Goal: Task Accomplishment & Management: Complete application form

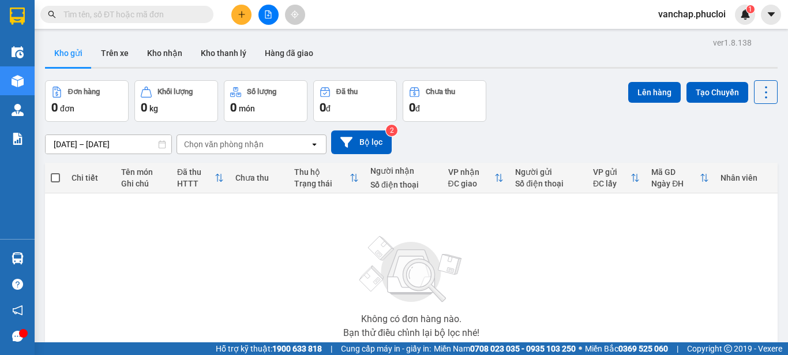
click at [268, 21] on button at bounding box center [269, 15] width 20 height 20
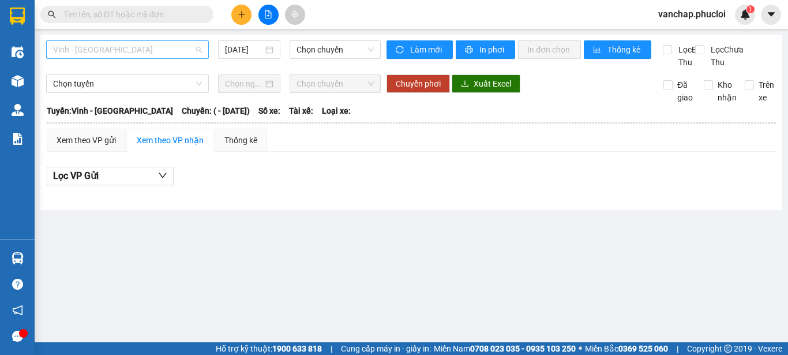
click at [100, 42] on span "Vinh - [GEOGRAPHIC_DATA]" at bounding box center [127, 49] width 149 height 17
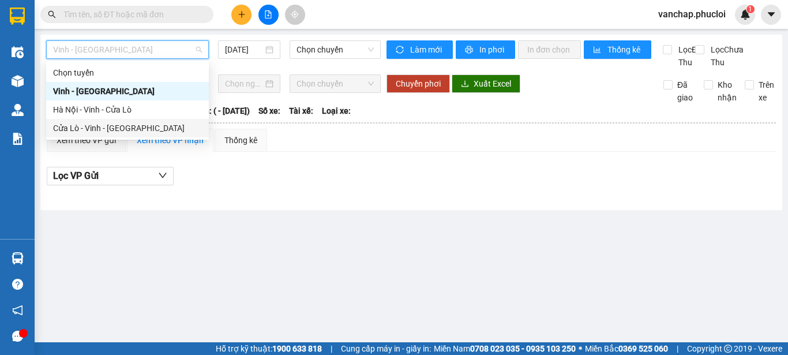
click at [78, 126] on div "Cửa Lò - Vinh - [GEOGRAPHIC_DATA]" at bounding box center [127, 128] width 149 height 13
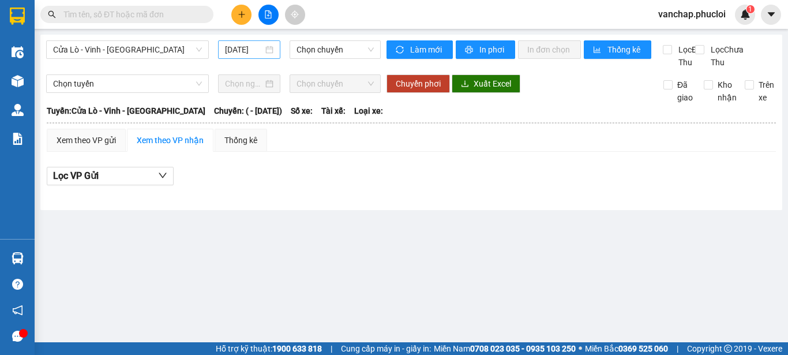
click at [272, 50] on div "[DATE]" at bounding box center [249, 49] width 48 height 13
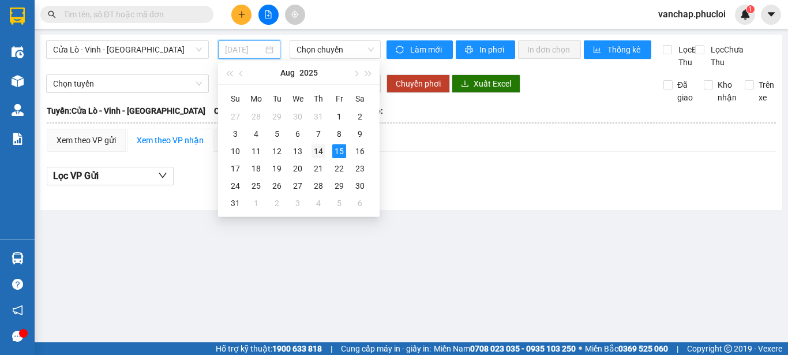
click at [325, 154] on div "14" at bounding box center [319, 151] width 14 height 14
type input "[DATE]"
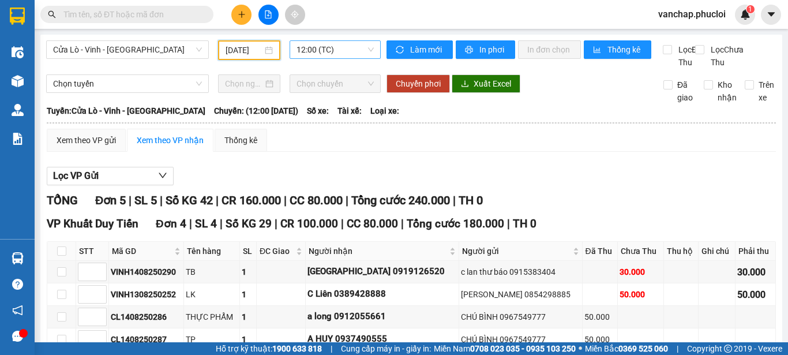
click at [338, 54] on span "12:00 (TC)" at bounding box center [335, 49] width 77 height 17
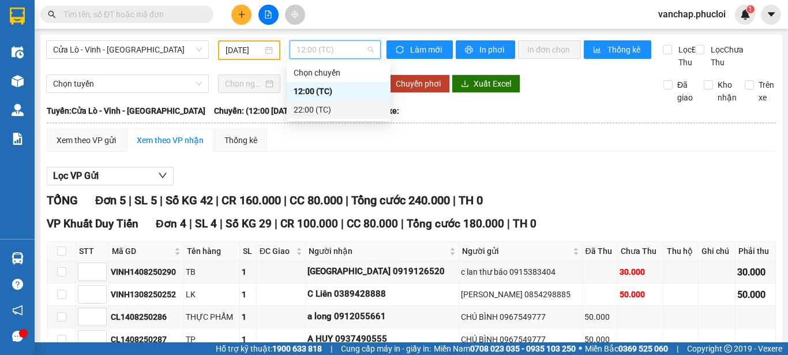
click at [319, 112] on div "22:00 (TC)" at bounding box center [339, 109] width 90 height 13
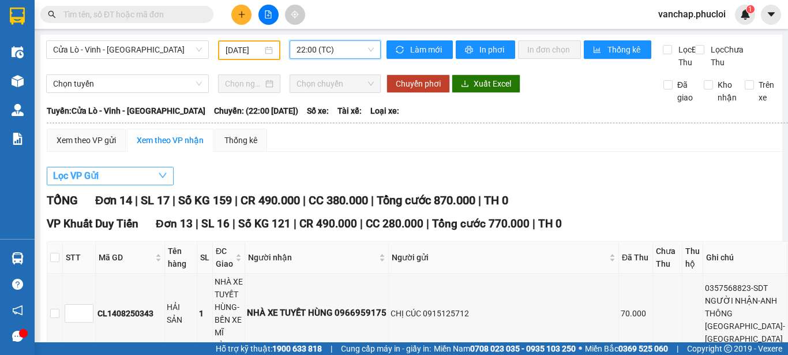
click at [125, 185] on button "Lọc VP Gửi" at bounding box center [110, 176] width 127 height 18
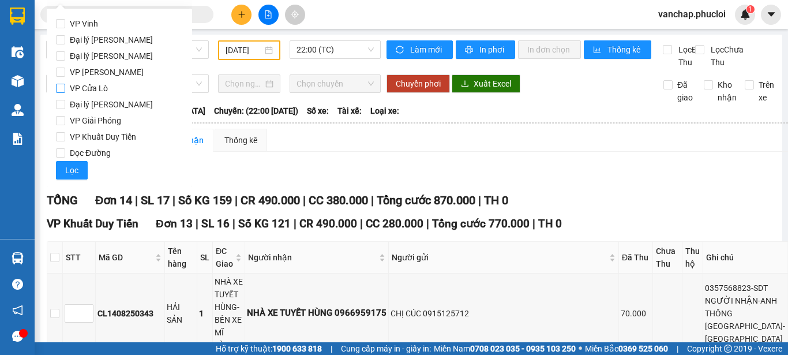
click at [59, 90] on input "VP Cửa Lò" at bounding box center [60, 88] width 9 height 9
checkbox input "true"
click at [66, 165] on span "Lọc" at bounding box center [71, 170] width 13 height 13
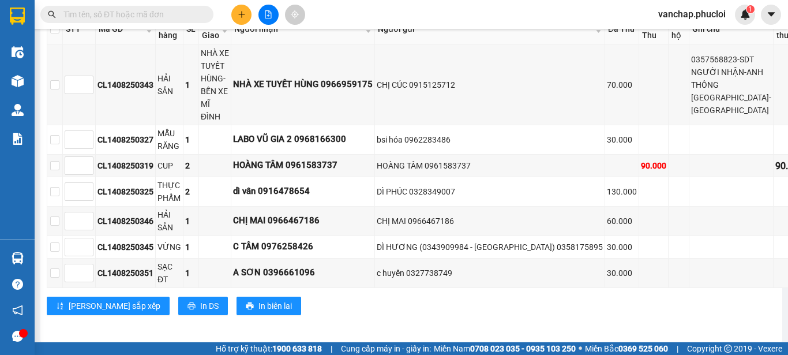
scroll to position [258, 0]
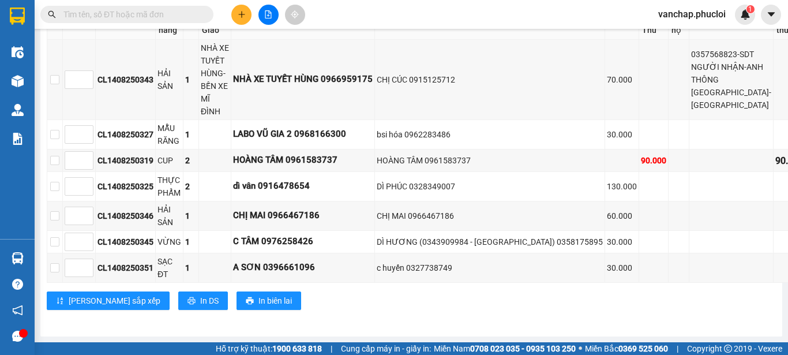
drag, startPoint x: 100, startPoint y: 17, endPoint x: 135, endPoint y: 21, distance: 35.4
click at [118, 17] on input "text" at bounding box center [131, 14] width 136 height 13
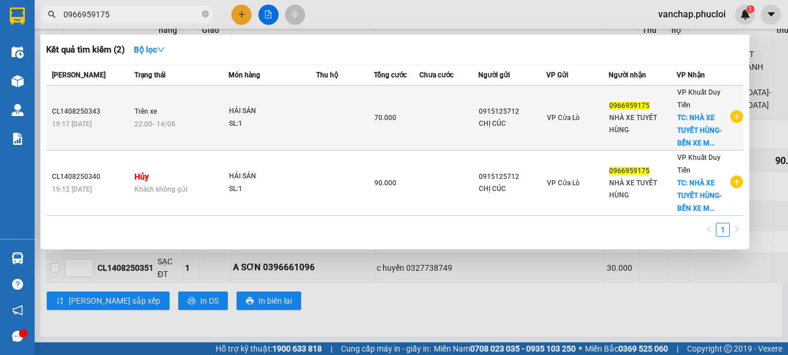
type input "0966959175"
click at [467, 107] on td at bounding box center [449, 117] width 58 height 65
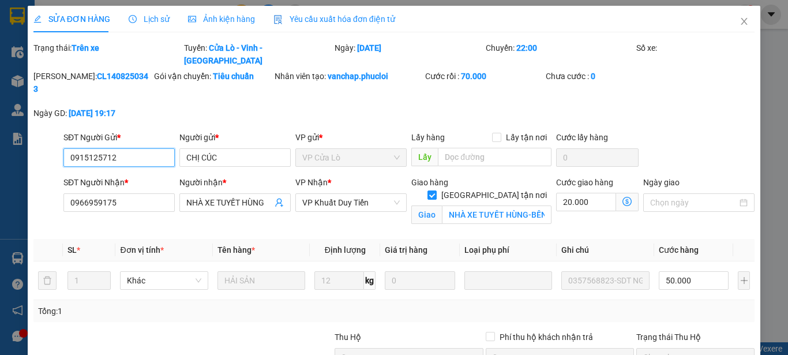
type input "0915125712"
type input "CHỊ CÚC"
type input "0966959175"
type input "NHÀ XE TUYẾT HÙNG"
checkbox input "true"
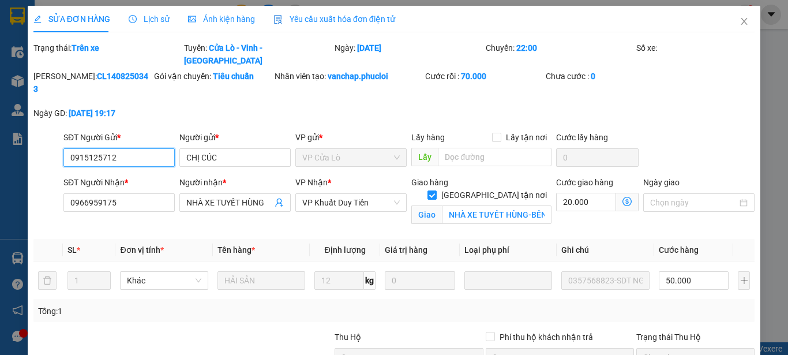
type input "NHÀ XE TUYẾT HÙNG-BẾN XE MĨ ĐÌNH"
type input "70.000"
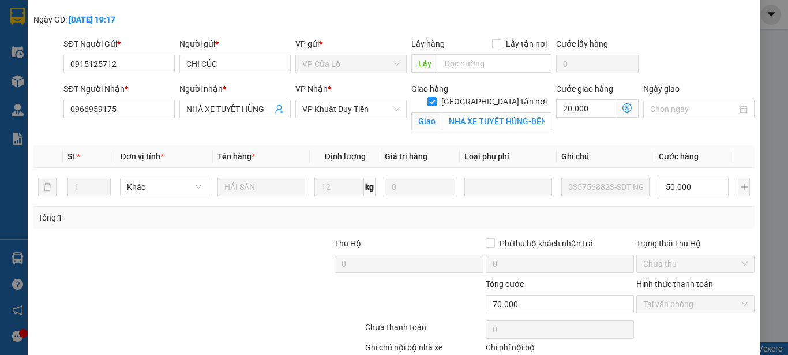
scroll to position [140, 0]
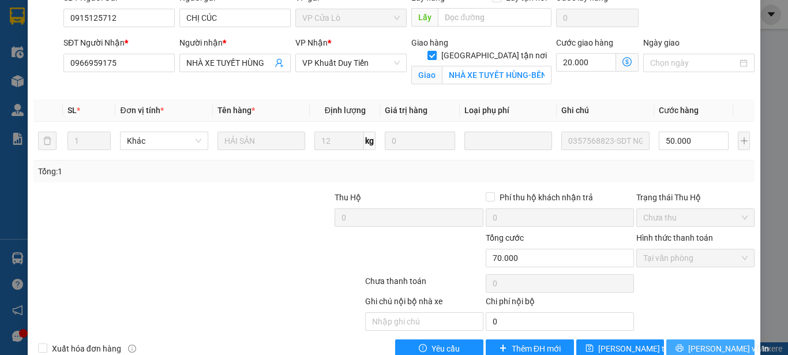
click at [677, 339] on button "[PERSON_NAME] và In" at bounding box center [711, 348] width 88 height 18
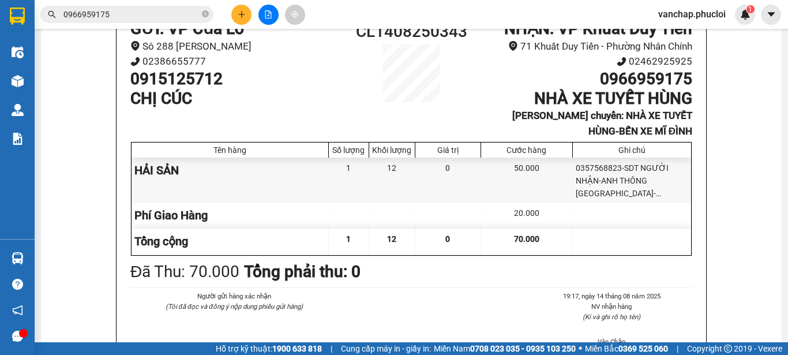
scroll to position [186, 0]
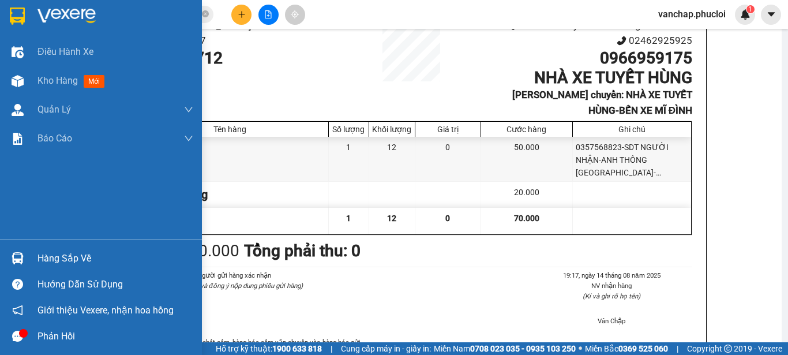
click at [61, 17] on img at bounding box center [67, 16] width 58 height 17
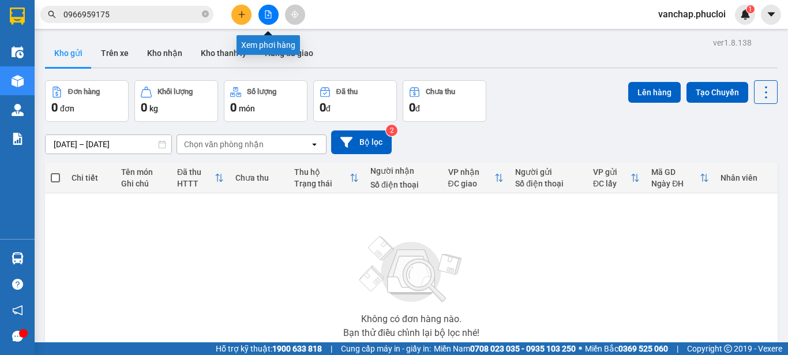
click at [271, 20] on button at bounding box center [269, 15] width 20 height 20
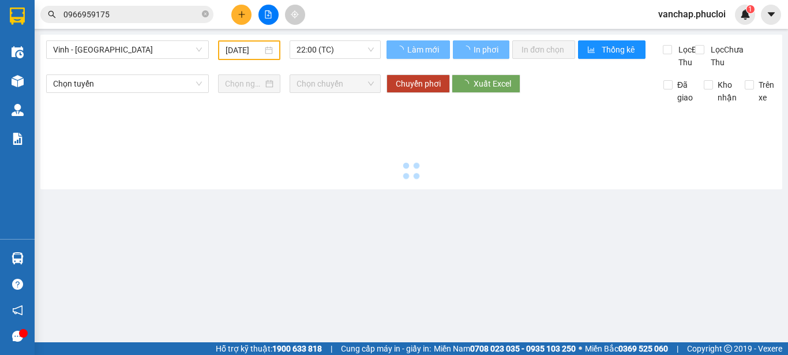
type input "[DATE]"
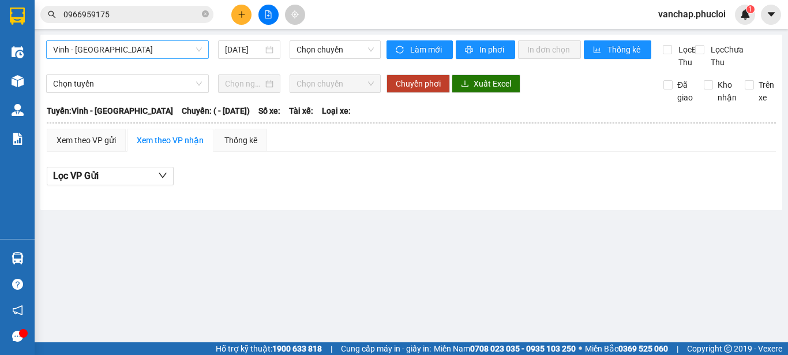
click at [137, 53] on span "Vinh - [GEOGRAPHIC_DATA]" at bounding box center [127, 49] width 149 height 17
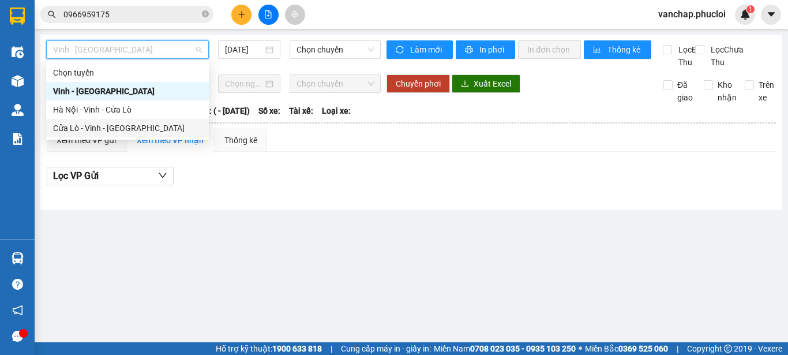
click at [111, 129] on div "Cửa Lò - Vinh - [GEOGRAPHIC_DATA]" at bounding box center [127, 128] width 149 height 13
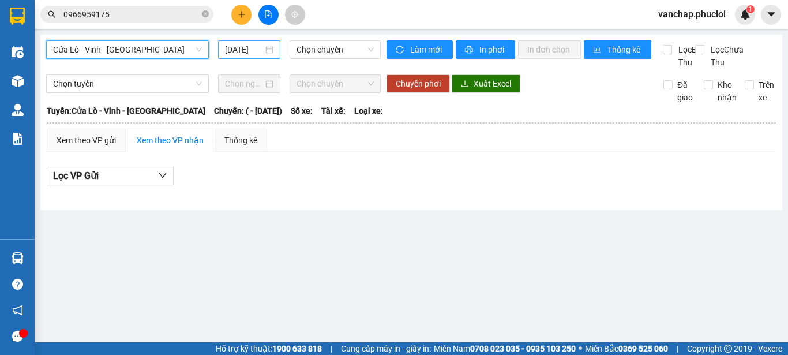
click at [277, 53] on div "[DATE]" at bounding box center [249, 49] width 62 height 18
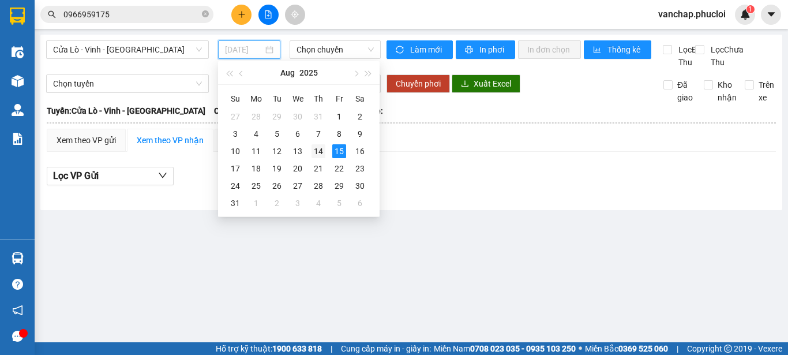
click at [318, 151] on div "14" at bounding box center [319, 151] width 14 height 14
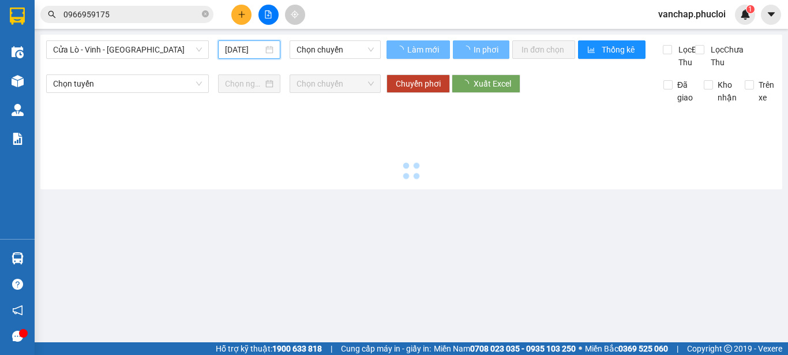
type input "[DATE]"
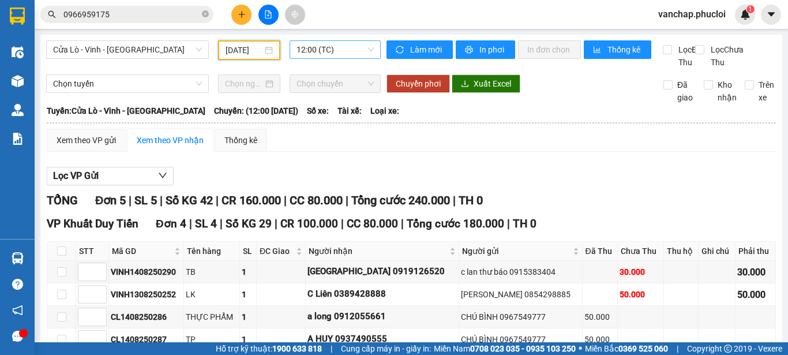
click at [308, 45] on span "12:00 (TC)" at bounding box center [335, 49] width 77 height 17
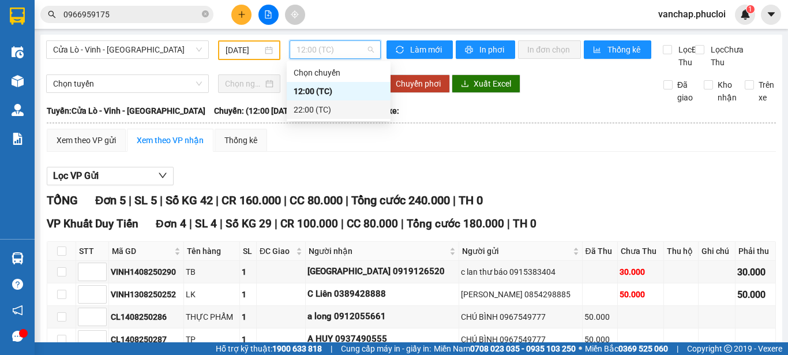
click at [292, 109] on div "22:00 (TC)" at bounding box center [339, 109] width 104 height 18
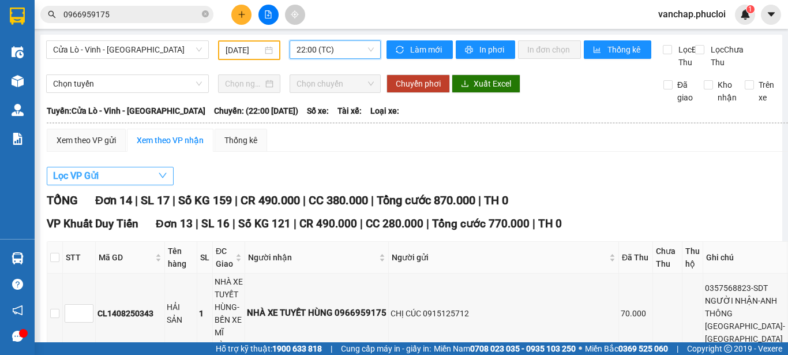
click at [125, 185] on button "Lọc VP Gửi" at bounding box center [110, 176] width 127 height 18
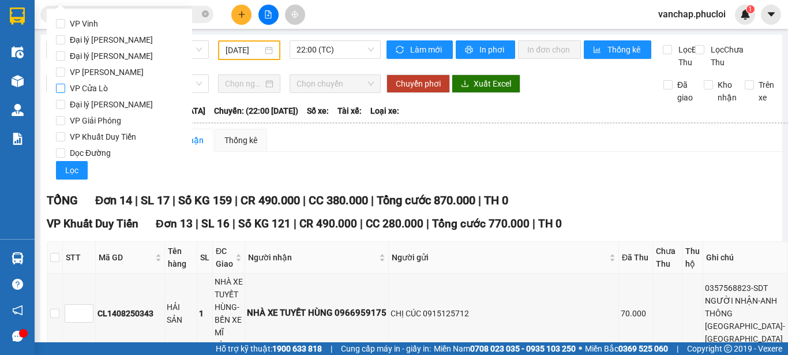
click at [62, 90] on input "VP Cửa Lò" at bounding box center [60, 88] width 9 height 9
checkbox input "true"
click at [70, 167] on span "Lọc" at bounding box center [71, 170] width 13 height 13
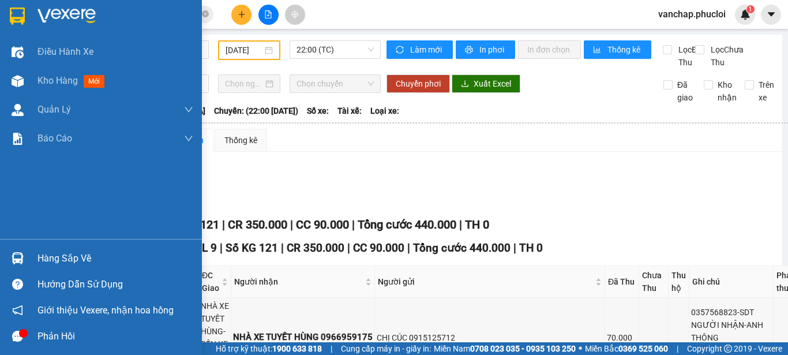
click at [50, 259] on div "Hàng sắp về" at bounding box center [116, 258] width 156 height 17
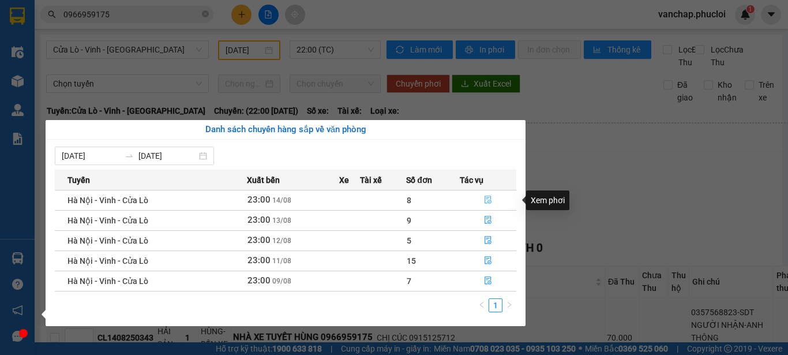
click at [489, 195] on button "button" at bounding box center [488, 200] width 55 height 18
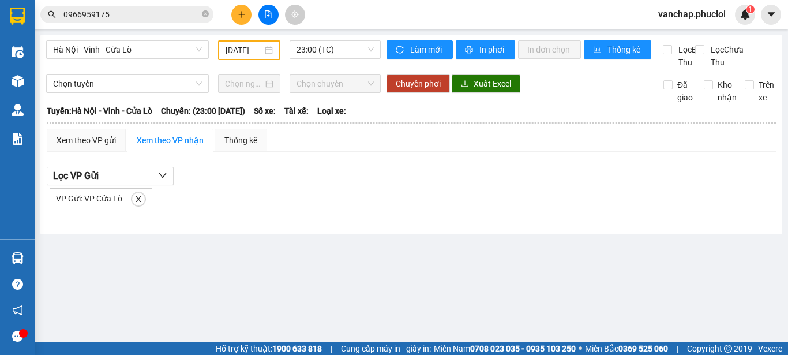
click at [129, 210] on div "VP Gửi: VP Cửa Lò" at bounding box center [101, 199] width 103 height 22
click at [137, 203] on icon "close" at bounding box center [138, 199] width 8 height 8
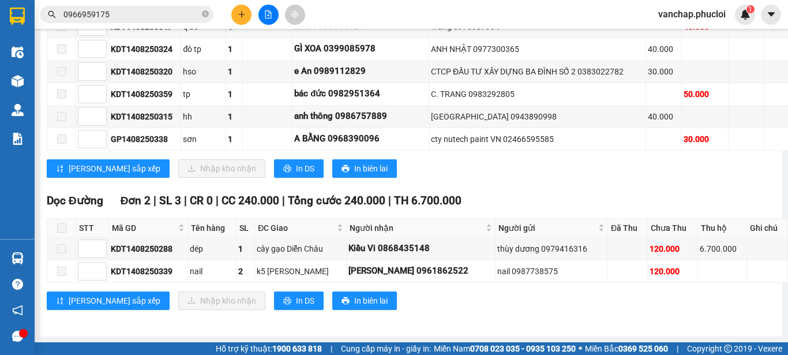
scroll to position [1826, 0]
click at [296, 175] on span "In DS" at bounding box center [305, 168] width 18 height 13
click at [210, 14] on span "0966959175" at bounding box center [126, 14] width 173 height 17
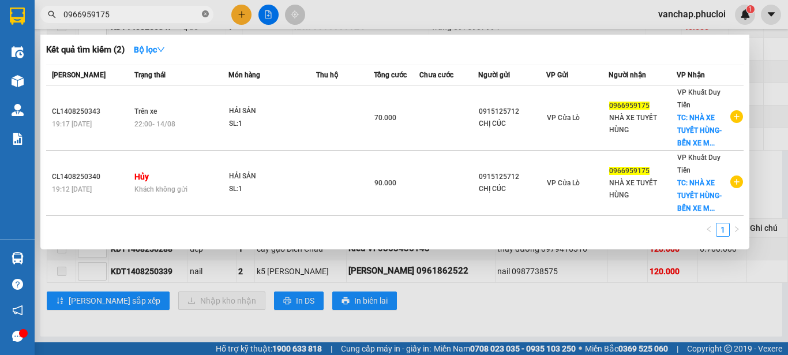
click at [206, 17] on icon "close-circle" at bounding box center [205, 13] width 7 height 7
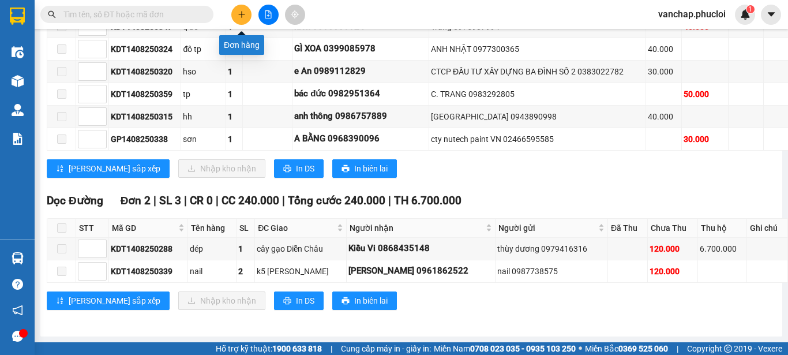
click at [238, 21] on button at bounding box center [241, 15] width 20 height 20
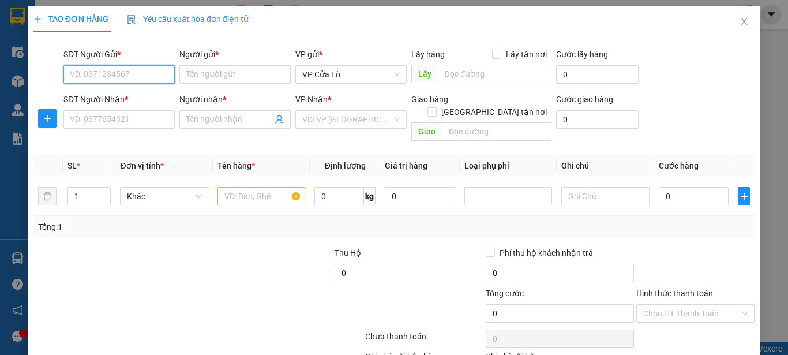
click at [120, 76] on input "SĐT Người Gửi *" at bounding box center [118, 74] width 111 height 18
type input "0364390883"
click at [96, 95] on div "0364390883 - TRÀ MY" at bounding box center [118, 97] width 96 height 13
type input "TRÀ MY"
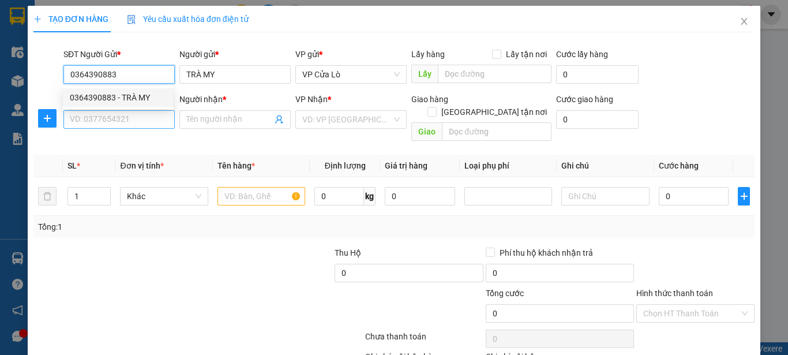
type input "0364390883"
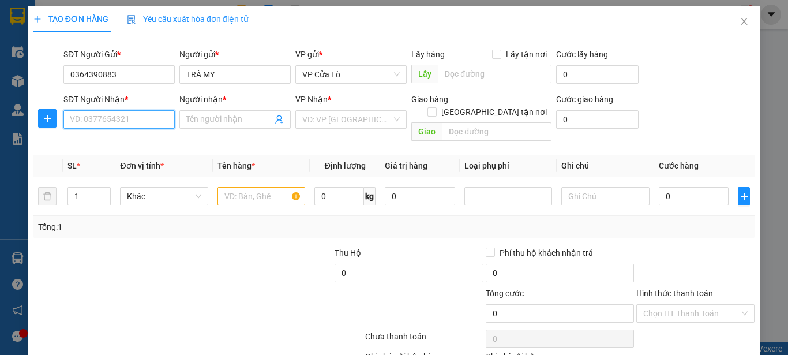
click at [107, 121] on input "SĐT Người Nhận *" at bounding box center [118, 119] width 111 height 18
click at [122, 144] on div "0364390883 - TRÀ MY" at bounding box center [118, 142] width 96 height 13
type input "0364390883"
type input "TRÀ MY"
click at [247, 188] on input "text" at bounding box center [262, 196] width 88 height 18
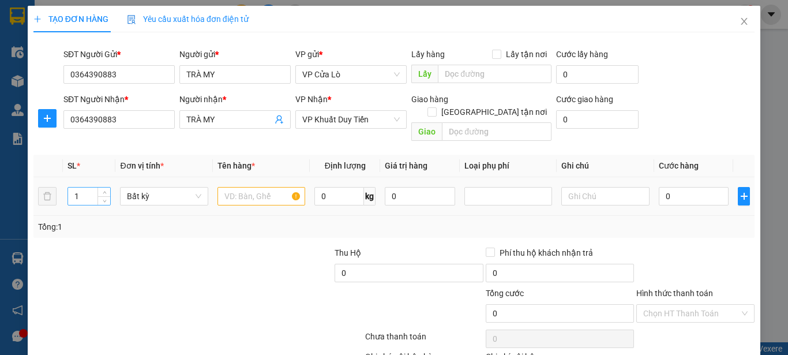
click at [90, 188] on input "1" at bounding box center [89, 196] width 43 height 17
type input "7"
click at [237, 187] on input "text" at bounding box center [262, 196] width 88 height 18
type input "h"
type input "HÀNG HÓA"
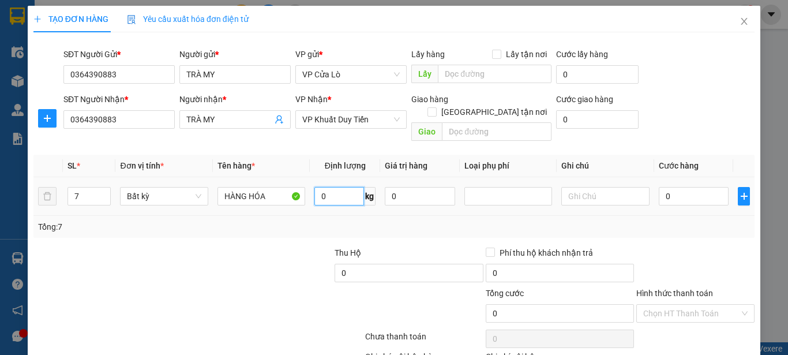
click at [316, 191] on input "0" at bounding box center [340, 196] width 50 height 18
type input "70"
click at [386, 216] on div "Tổng: 7" at bounding box center [393, 227] width 721 height 22
type input "180.000"
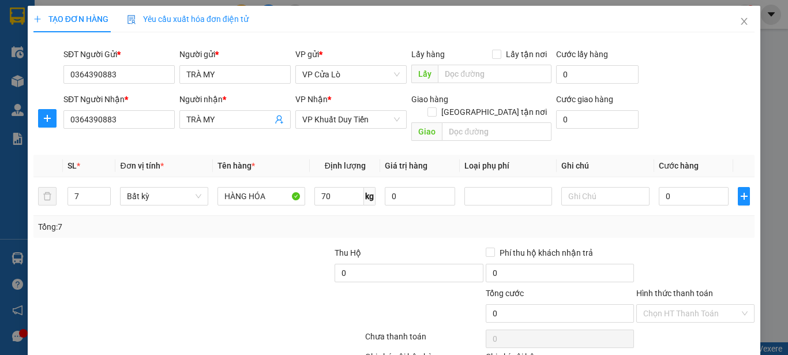
type input "180.000"
click at [663, 187] on input "180.000" at bounding box center [694, 196] width 70 height 18
type input "80.000"
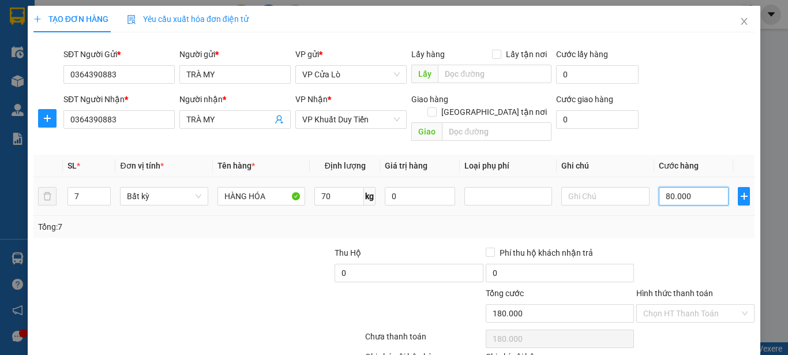
type input "80.000"
type input "280.000"
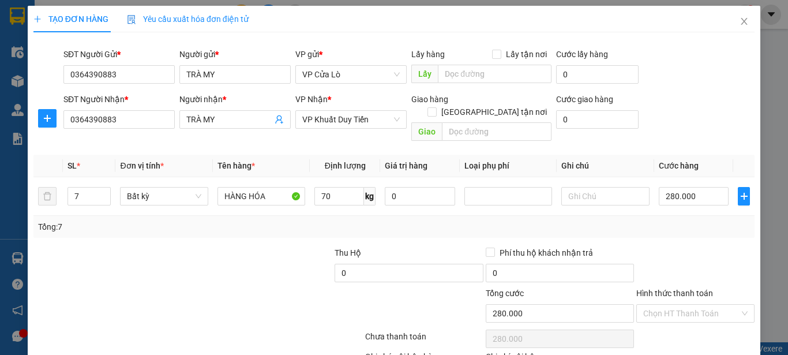
click at [668, 220] on div "Tổng: 7" at bounding box center [394, 226] width 712 height 13
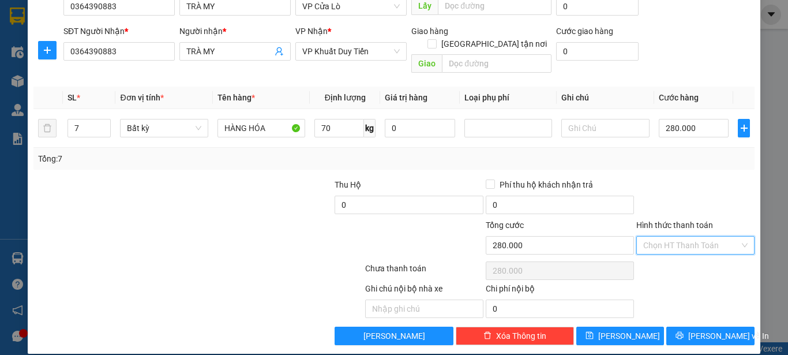
click at [689, 237] on input "Hình thức thanh toán" at bounding box center [692, 245] width 96 height 17
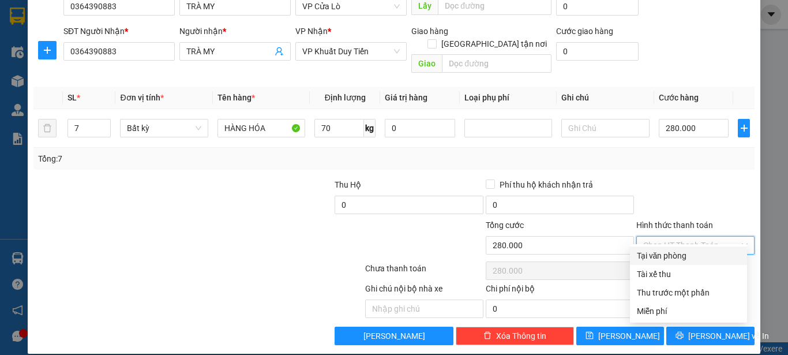
click at [678, 255] on div "Tại văn phòng" at bounding box center [688, 255] width 103 height 13
type input "0"
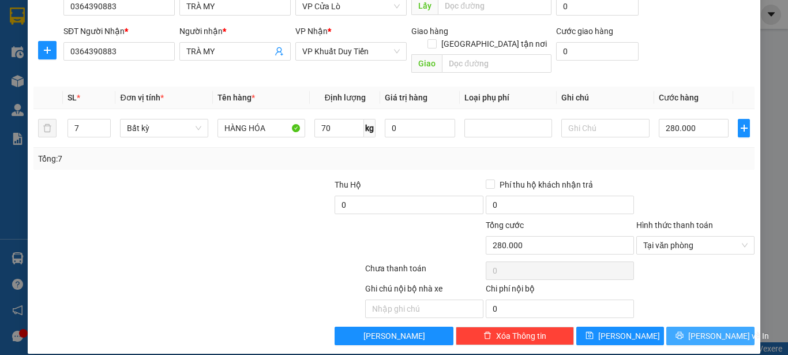
drag, startPoint x: 697, startPoint y: 324, endPoint x: 696, endPoint y: 317, distance: 7.0
click at [697, 330] on span "[PERSON_NAME] và In" at bounding box center [729, 336] width 81 height 13
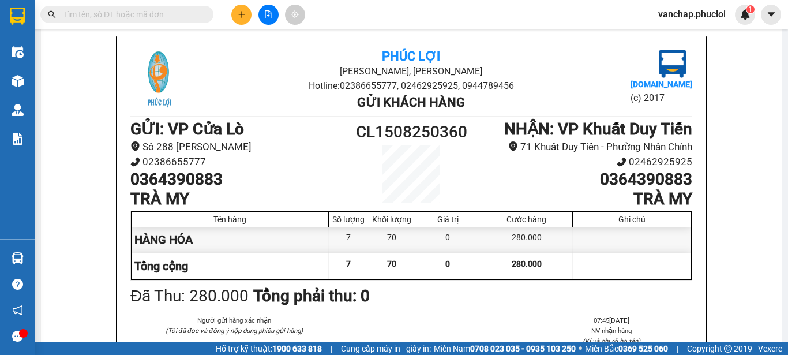
scroll to position [70, 0]
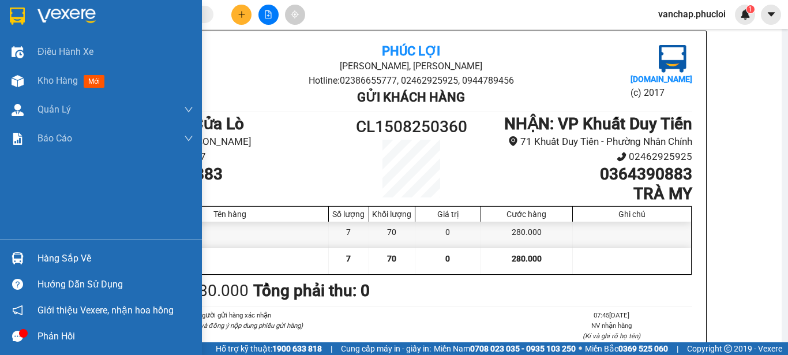
click at [48, 9] on img at bounding box center [67, 16] width 58 height 17
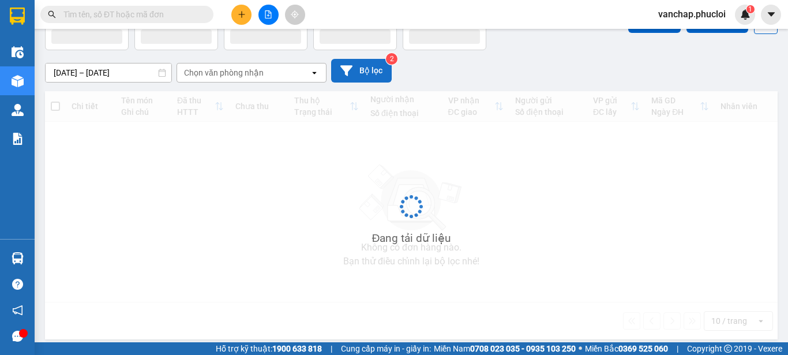
scroll to position [53, 0]
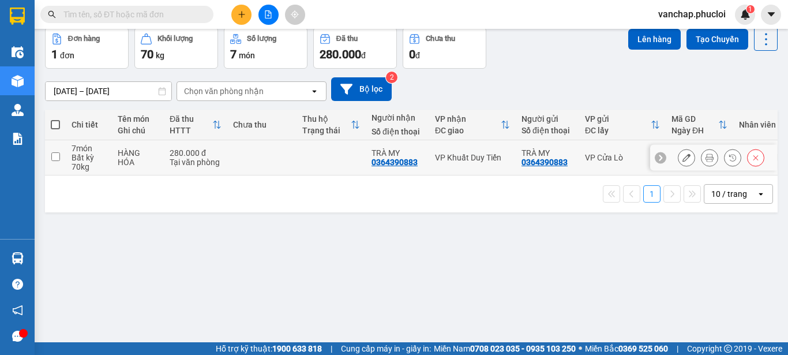
click at [57, 153] on input "checkbox" at bounding box center [55, 156] width 9 height 9
checkbox input "true"
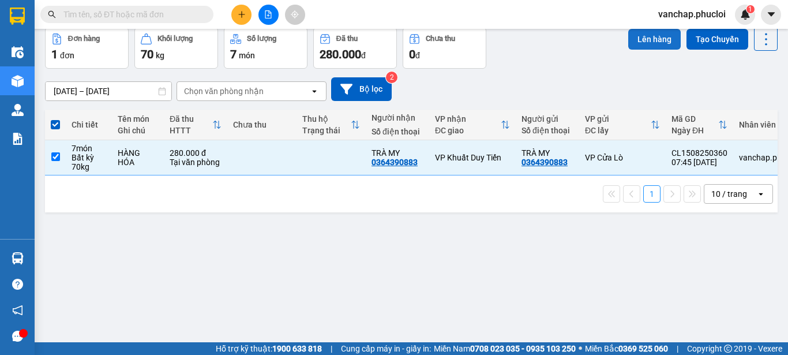
click at [637, 41] on button "Lên hàng" at bounding box center [655, 39] width 53 height 21
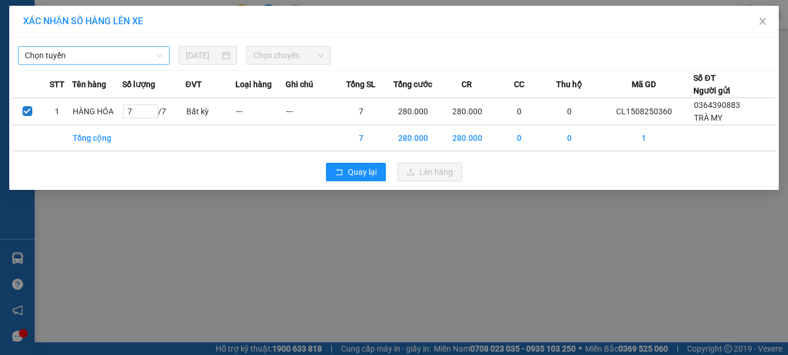
click at [129, 61] on span "Chọn tuyến" at bounding box center [94, 55] width 138 height 17
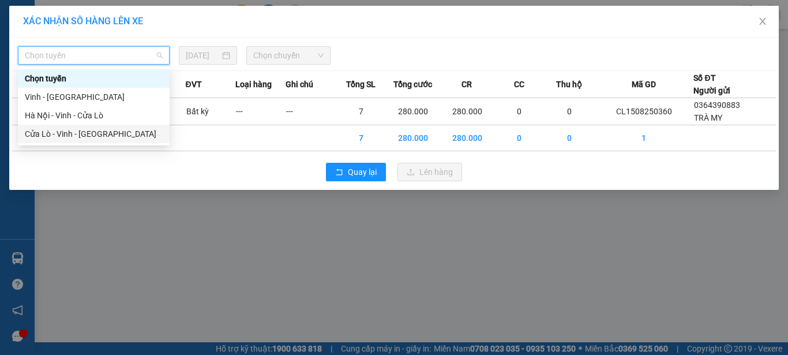
click at [99, 134] on div "Cửa Lò - Vinh - [GEOGRAPHIC_DATA]" at bounding box center [94, 134] width 138 height 13
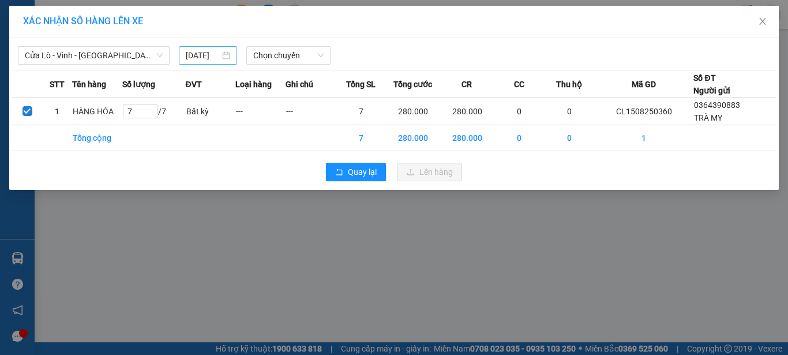
click at [229, 57] on div "[DATE]" at bounding box center [208, 55] width 44 height 13
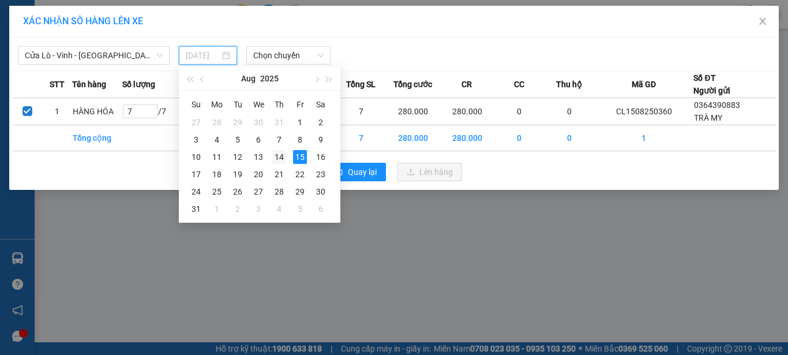
click at [280, 152] on div "14" at bounding box center [279, 157] width 14 height 14
type input "[DATE]"
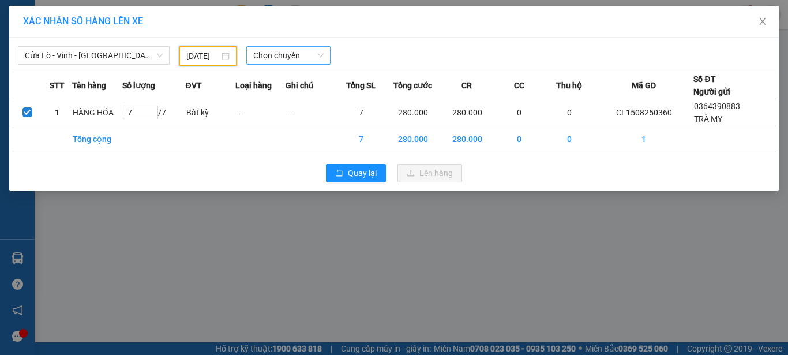
click at [285, 57] on span "Chọn chuyến" at bounding box center [288, 55] width 71 height 17
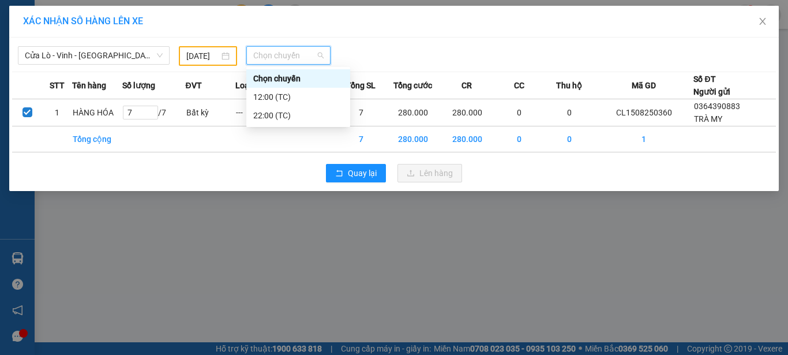
scroll to position [0, 0]
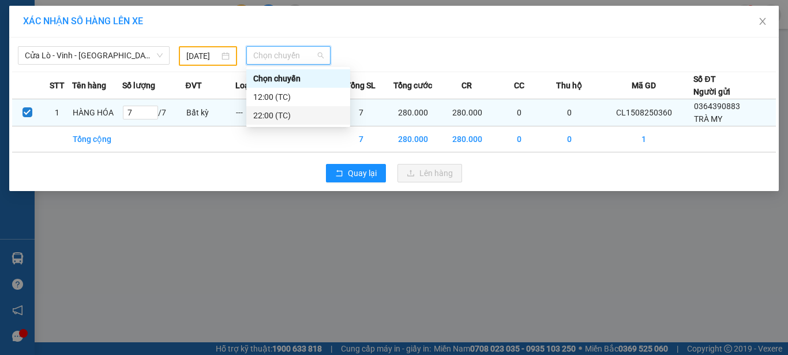
drag, startPoint x: 275, startPoint y: 117, endPoint x: 292, endPoint y: 116, distance: 17.3
click at [275, 116] on div "22:00 (TC)" at bounding box center [298, 115] width 90 height 13
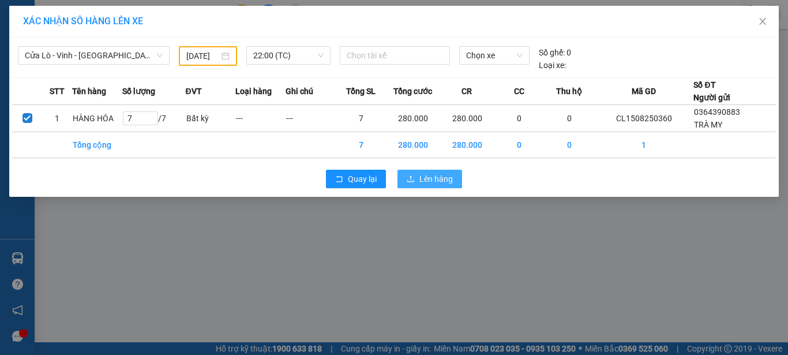
click at [432, 175] on span "Lên hàng" at bounding box center [436, 179] width 33 height 13
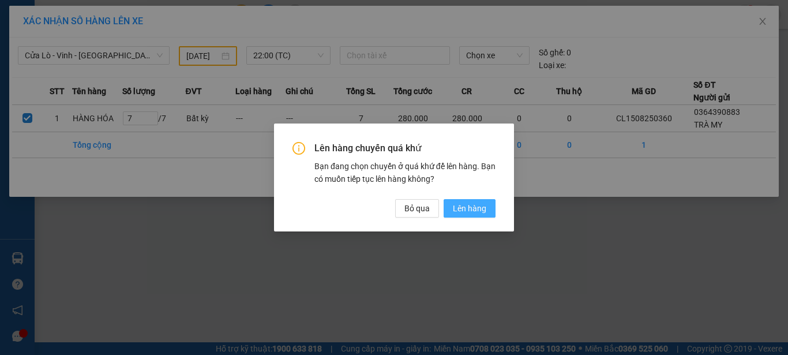
click at [470, 214] on span "Lên hàng" at bounding box center [469, 208] width 33 height 13
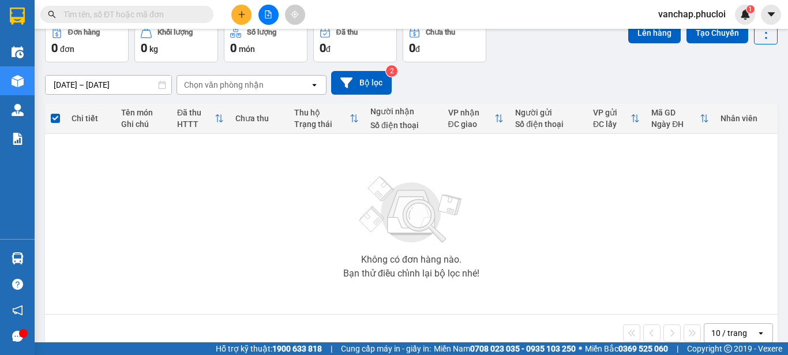
scroll to position [79, 0]
